Goal: Information Seeking & Learning: Find specific fact

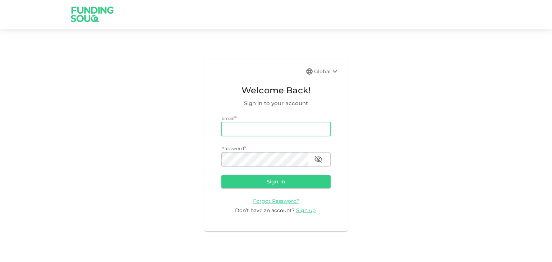
click at [247, 132] on input "email" at bounding box center [275, 129] width 109 height 14
type input "[EMAIL_ADDRESS][DOMAIN_NAME]"
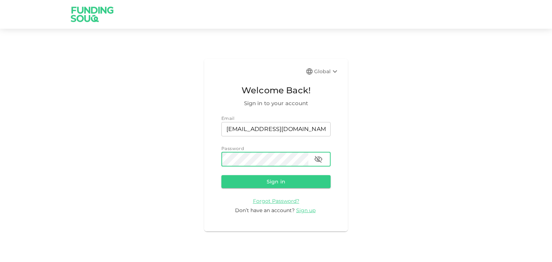
click at [221, 175] on button "Sign in" at bounding box center [275, 181] width 109 height 13
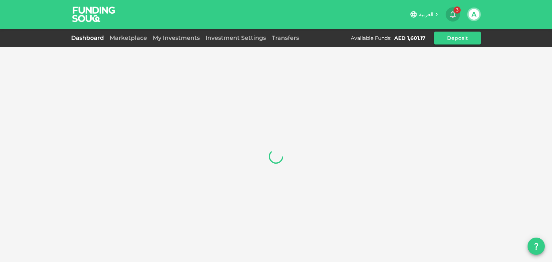
click at [452, 14] on icon "button" at bounding box center [453, 14] width 9 height 9
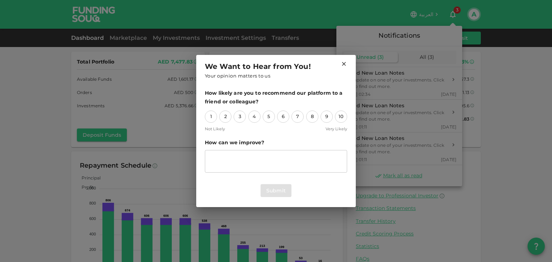
click at [346, 66] on icon at bounding box center [344, 64] width 6 height 6
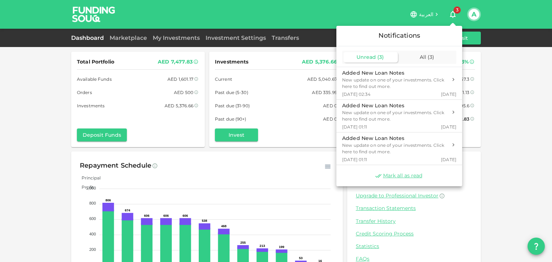
click at [491, 45] on div at bounding box center [276, 131] width 552 height 262
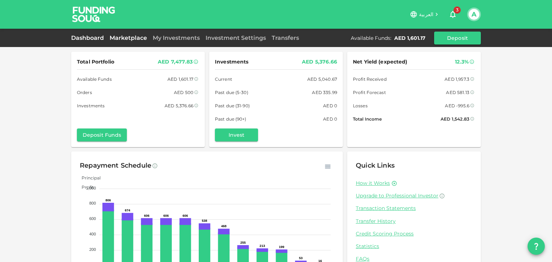
click at [126, 40] on link "Marketplace" at bounding box center [128, 38] width 43 height 7
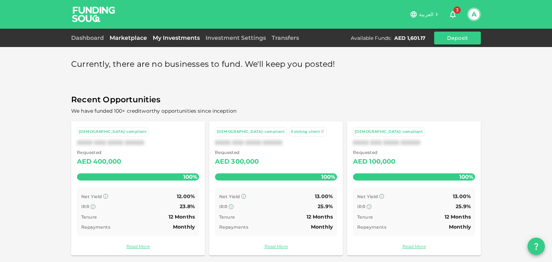
click at [169, 39] on link "My Investments" at bounding box center [176, 38] width 53 height 7
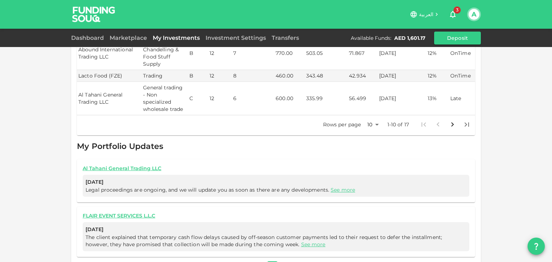
scroll to position [369, 0]
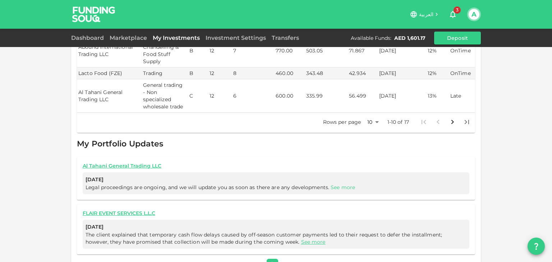
click at [335, 184] on link "See more" at bounding box center [343, 187] width 24 height 6
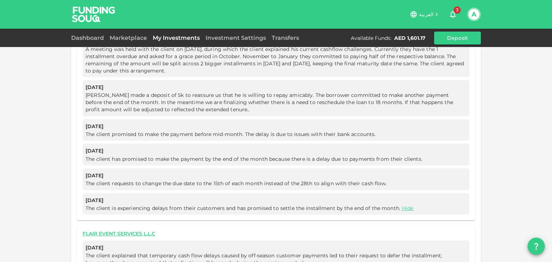
scroll to position [979, 0]
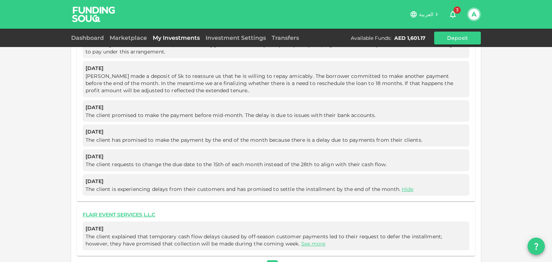
click at [301, 241] on link "See more" at bounding box center [313, 244] width 24 height 6
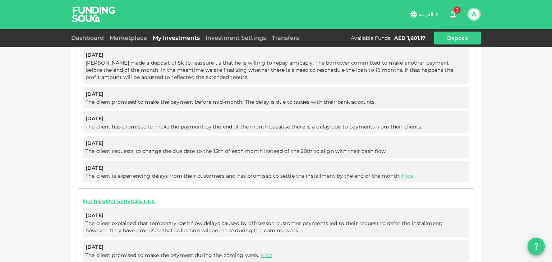
scroll to position [1004, 0]
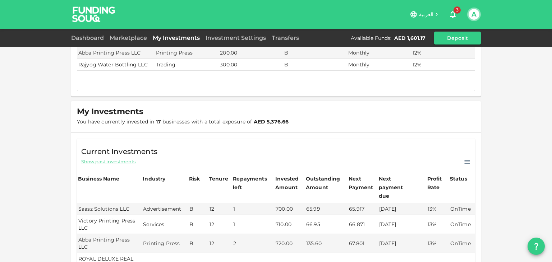
drag, startPoint x: 368, startPoint y: 229, endPoint x: 333, endPoint y: 140, distance: 95.8
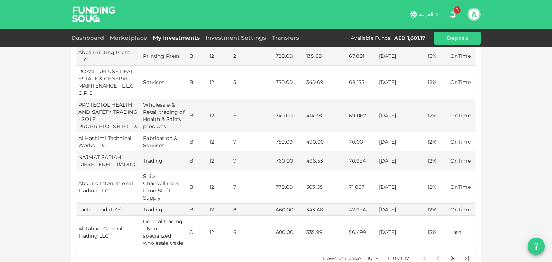
scroll to position [248, 0]
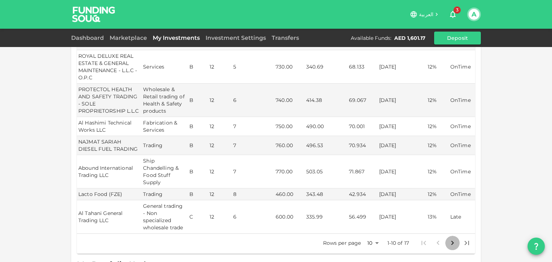
click at [445, 236] on button "Go to next page" at bounding box center [452, 243] width 14 height 14
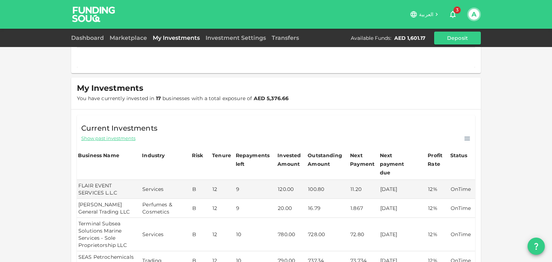
scroll to position [0, 0]
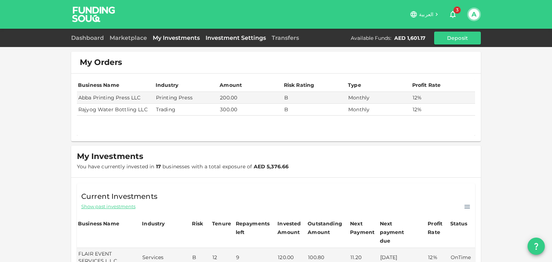
click at [237, 41] on link "Investment Settings" at bounding box center [236, 38] width 66 height 7
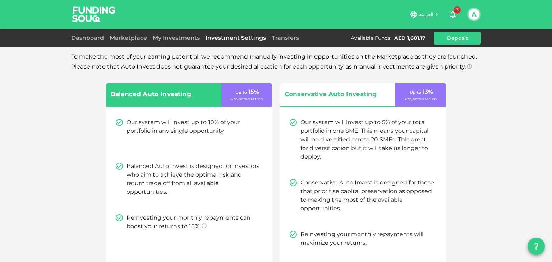
click at [284, 38] on link "Transfers" at bounding box center [285, 38] width 33 height 7
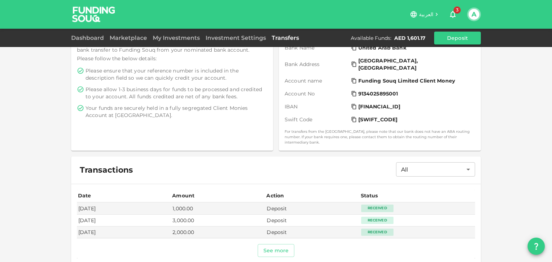
scroll to position [154, 0]
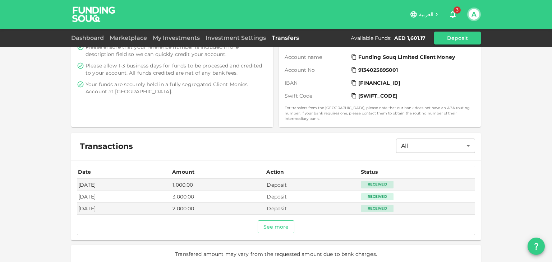
click at [278, 225] on button "See more" at bounding box center [276, 227] width 37 height 13
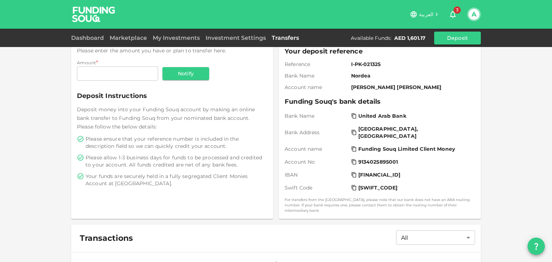
scroll to position [0, 0]
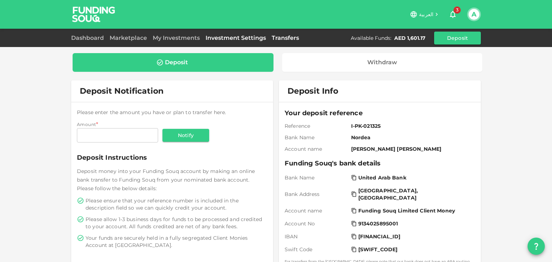
click at [239, 39] on link "Investment Settings" at bounding box center [236, 38] width 66 height 7
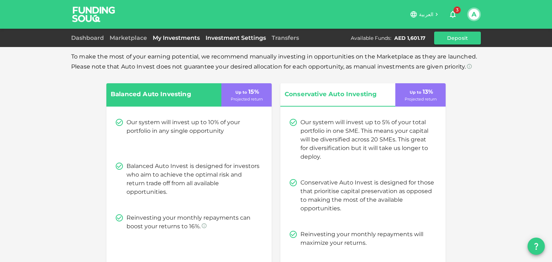
click at [178, 36] on link "My Investments" at bounding box center [176, 38] width 53 height 7
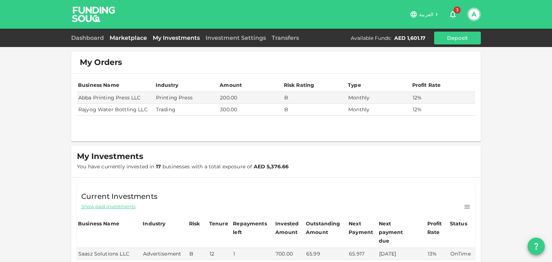
click at [132, 39] on link "Marketplace" at bounding box center [128, 38] width 43 height 7
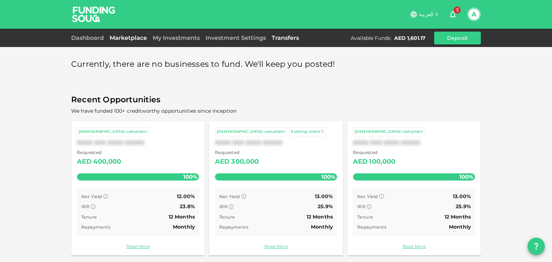
click at [277, 38] on link "Transfers" at bounding box center [285, 38] width 33 height 7
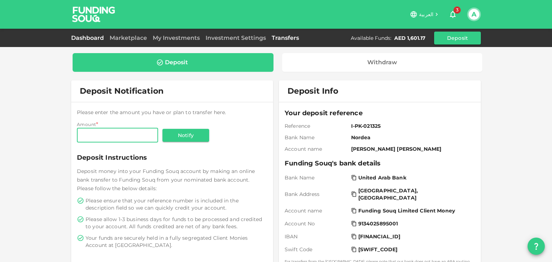
click at [91, 36] on link "Dashboard" at bounding box center [89, 38] width 36 height 7
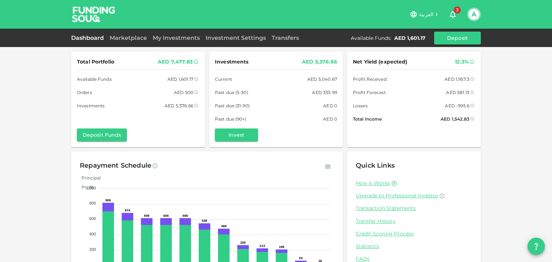
click at [162, 31] on div "Dashboard Marketplace My Investments Investment Settings Transfers Available Fu…" at bounding box center [276, 38] width 552 height 18
click at [169, 39] on link "My Investments" at bounding box center [176, 38] width 53 height 7
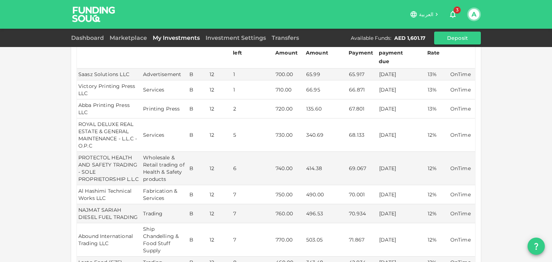
scroll to position [288, 0]
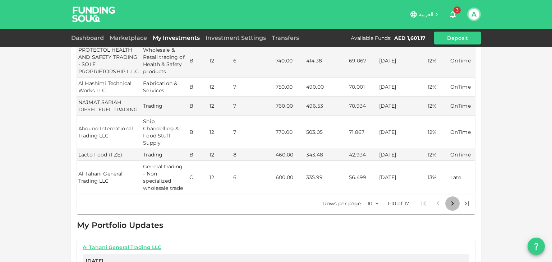
click at [449, 199] on icon "Go to next page" at bounding box center [452, 203] width 9 height 9
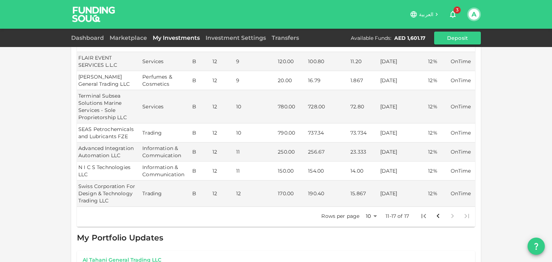
scroll to position [160, 0]
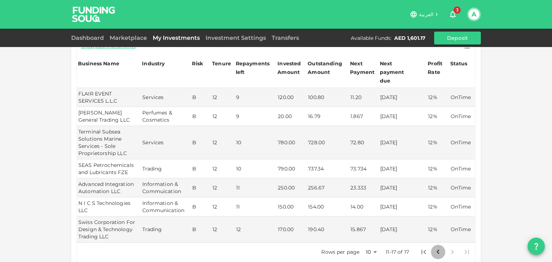
click at [434, 248] on icon "Go to previous page" at bounding box center [438, 252] width 9 height 9
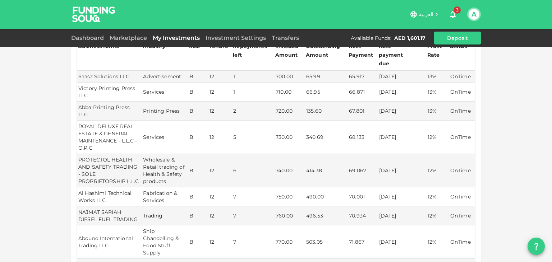
scroll to position [108, 0]
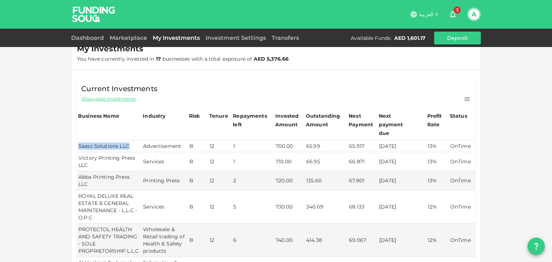
drag, startPoint x: 125, startPoint y: 140, endPoint x: 76, endPoint y: 138, distance: 49.3
click at [77, 141] on td "Saasz Solutions LLC" at bounding box center [109, 147] width 65 height 12
copy td "Saasz Solutions LLC"
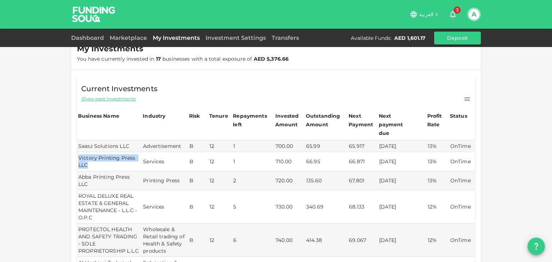
drag, startPoint x: 88, startPoint y: 155, endPoint x: 76, endPoint y: 152, distance: 12.2
click at [77, 152] on td "Victory Printing Press LLC" at bounding box center [109, 161] width 65 height 19
copy td "Victory Printing Press LLC"
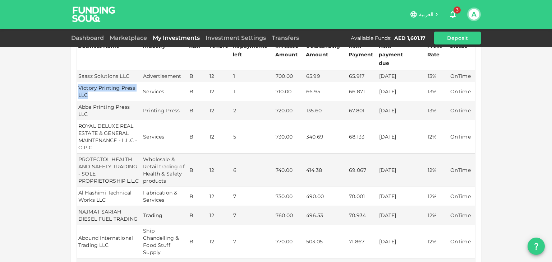
scroll to position [180, 0]
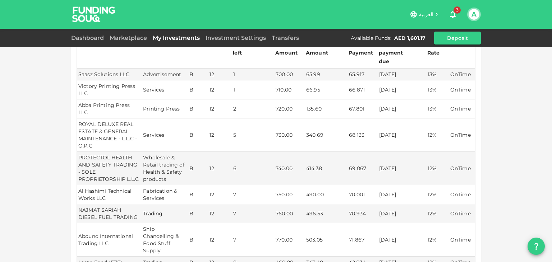
click at [77, 100] on td "Abba Printing Press LLC" at bounding box center [109, 109] width 65 height 19
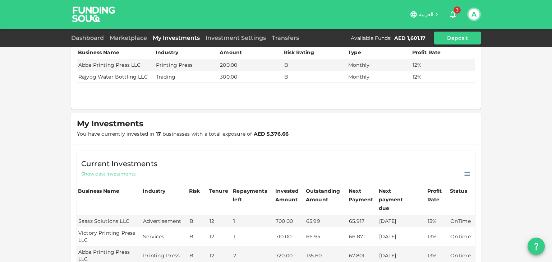
scroll to position [108, 0]
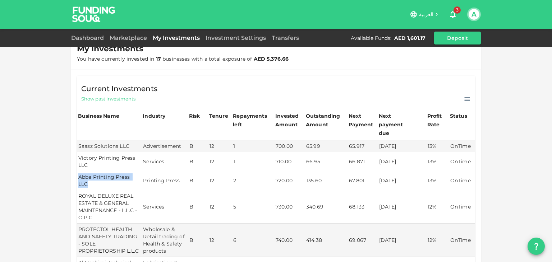
drag, startPoint x: 77, startPoint y: 170, endPoint x: 138, endPoint y: 173, distance: 61.2
click at [138, 173] on td "Abba Printing Press LLC" at bounding box center [109, 180] width 65 height 19
copy td "Abba Printing Press LLC"
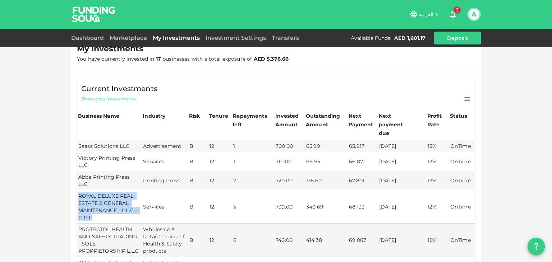
drag, startPoint x: 93, startPoint y: 203, endPoint x: 76, endPoint y: 179, distance: 29.9
click at [77, 190] on td "ROYAL DELUXE REAL ESTATE & GENERAL MAINTENANCE - L.L.C - O.P.C" at bounding box center [109, 206] width 65 height 33
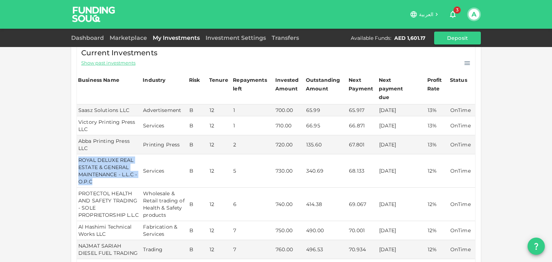
scroll to position [180, 0]
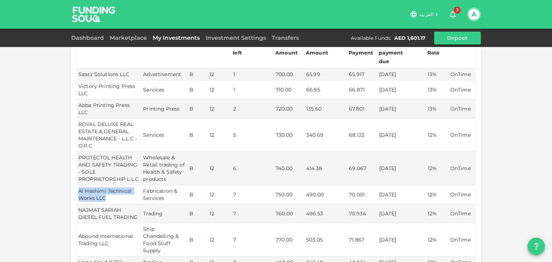
drag, startPoint x: 106, startPoint y: 183, endPoint x: 76, endPoint y: 178, distance: 30.6
click at [77, 185] on td "Al Hashimi Technical Works LLC" at bounding box center [109, 194] width 65 height 19
copy td "Al Hashimi Technical Works LLC"
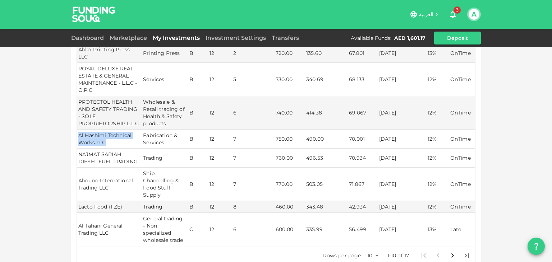
scroll to position [252, 0]
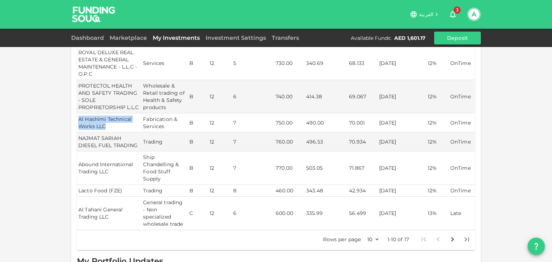
drag, startPoint x: 120, startPoint y: 175, endPoint x: 75, endPoint y: 173, distance: 44.3
click at [77, 185] on td "Lacto Food (FZE)" at bounding box center [109, 191] width 65 height 12
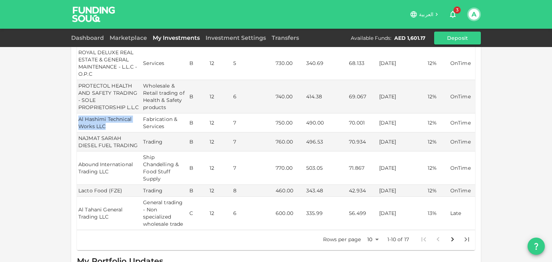
copy td "Lacto Food (FZE)"
click at [449, 233] on button "Go to next page" at bounding box center [452, 240] width 14 height 14
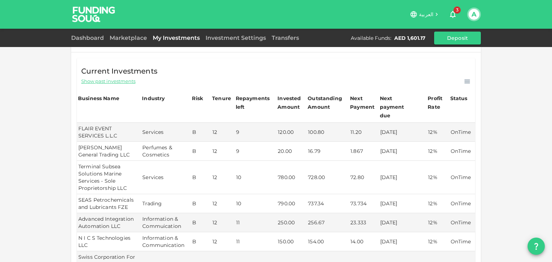
scroll to position [142, 0]
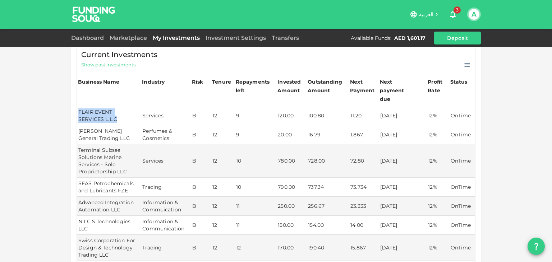
drag, startPoint x: 116, startPoint y: 108, endPoint x: 76, endPoint y: 104, distance: 40.8
click at [77, 106] on td "FLAIR EVENT SERVICES L.L.C" at bounding box center [109, 115] width 64 height 19
copy td "FLAIR EVENT SERVICES L.L.C"
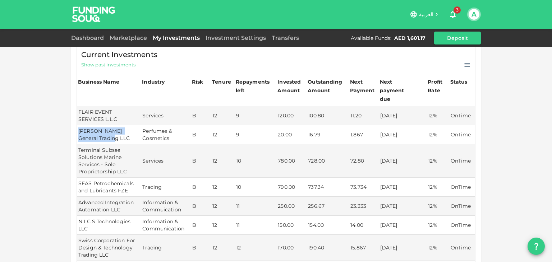
drag, startPoint x: 114, startPoint y: 128, endPoint x: 75, endPoint y: 121, distance: 39.1
click at [77, 125] on td "[PERSON_NAME] General Trading LLC" at bounding box center [109, 134] width 64 height 19
copy td "[PERSON_NAME] General Trading LLC"
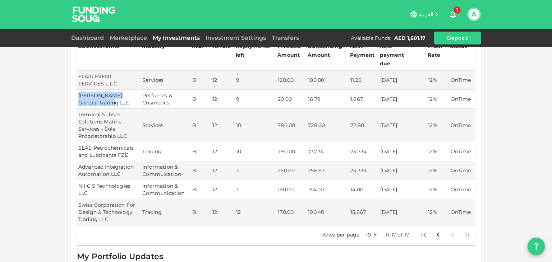
scroll to position [178, 0]
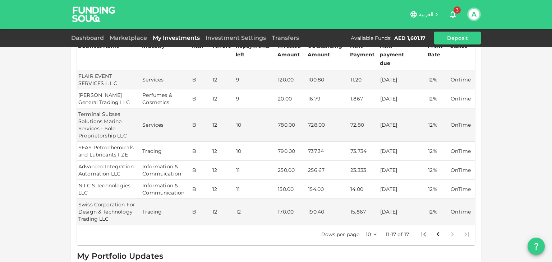
click at [225, 169] on td "12" at bounding box center [223, 170] width 24 height 19
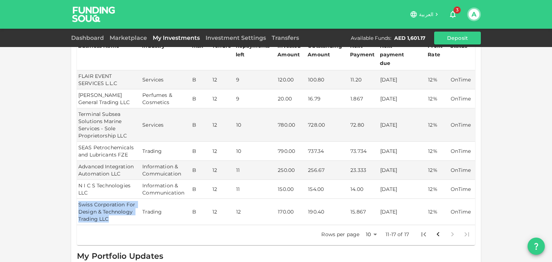
drag, startPoint x: 105, startPoint y: 215, endPoint x: 77, endPoint y: 197, distance: 33.4
click at [77, 199] on td "Swiss Corporation For Design & Technology Trading LLC" at bounding box center [109, 212] width 64 height 26
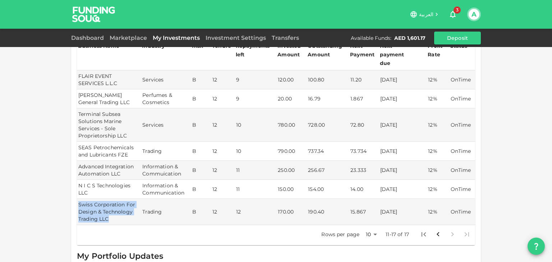
copy td "Swiss Corporation For Design & Technology Trading LLC"
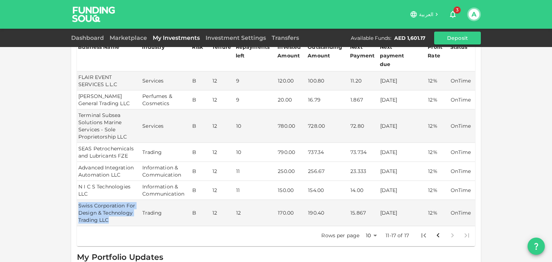
scroll to position [216, 0]
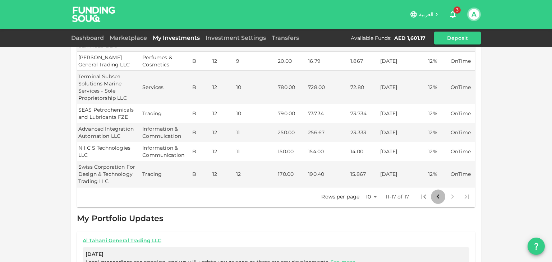
click at [434, 193] on icon "Go to previous page" at bounding box center [438, 197] width 9 height 9
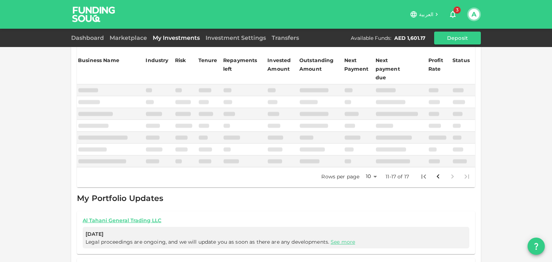
scroll to position [106, 0]
